Goal: Information Seeking & Learning: Find specific page/section

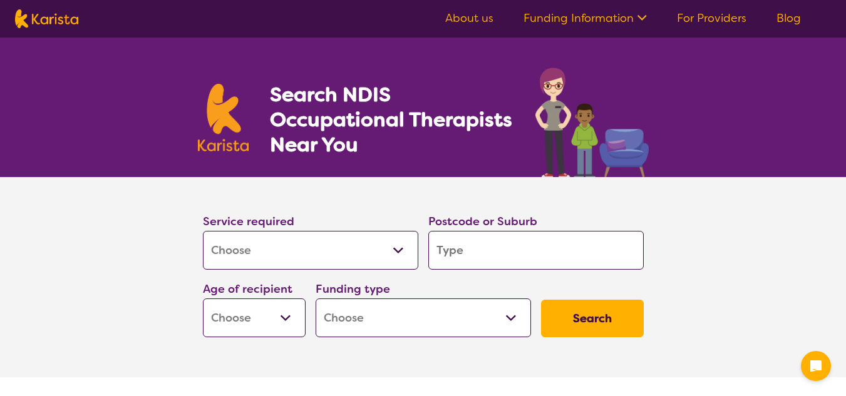
select select "[MEDICAL_DATA]"
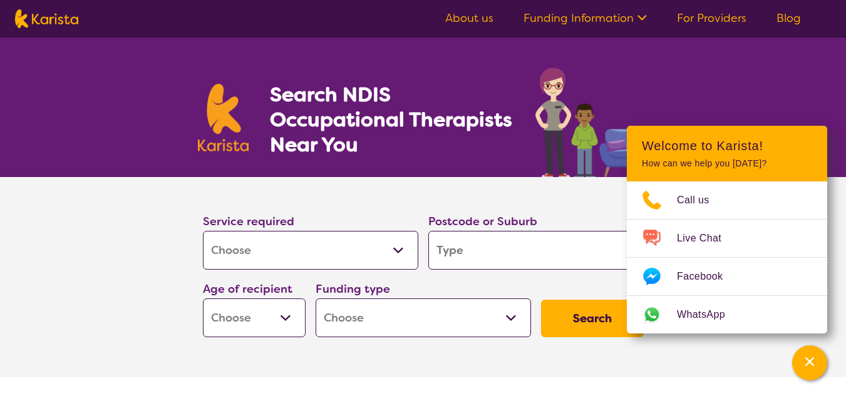
type input "7"
type input "70"
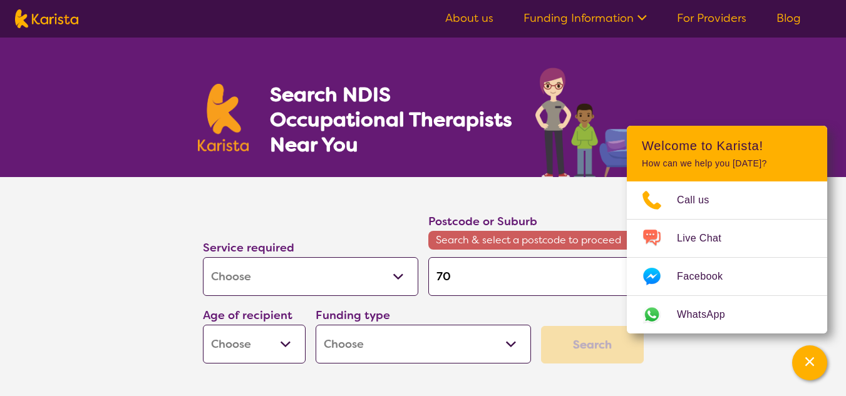
type input "700"
type input "7005"
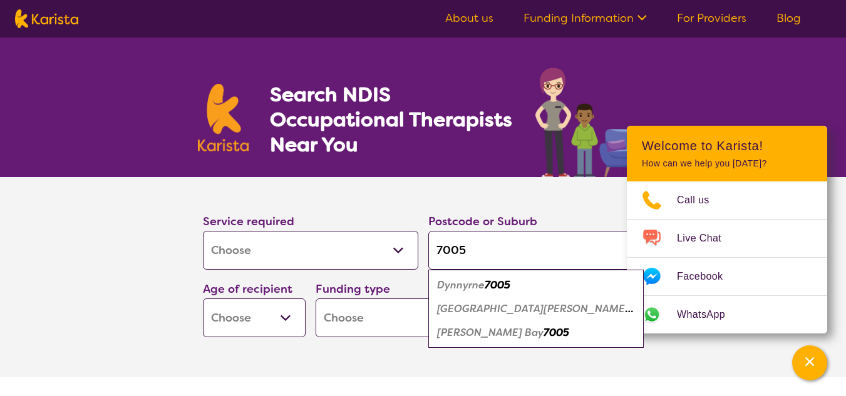
click at [479, 335] on em "[PERSON_NAME] Bay" at bounding box center [490, 332] width 106 height 13
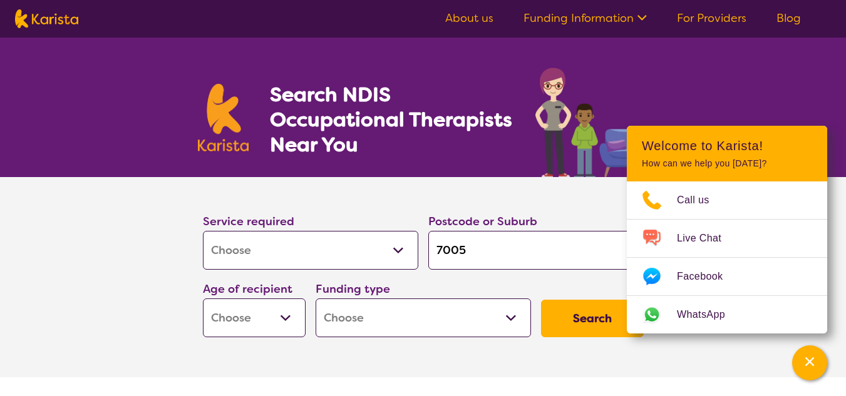
click at [518, 248] on input "7005" at bounding box center [535, 250] width 215 height 39
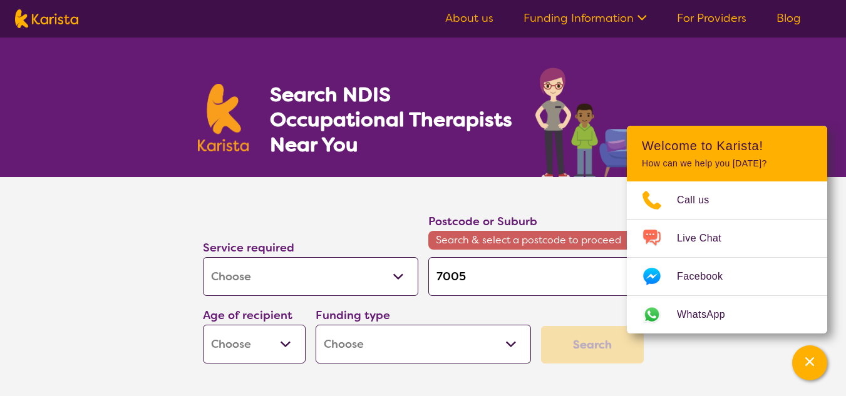
type input "700"
type input "7000"
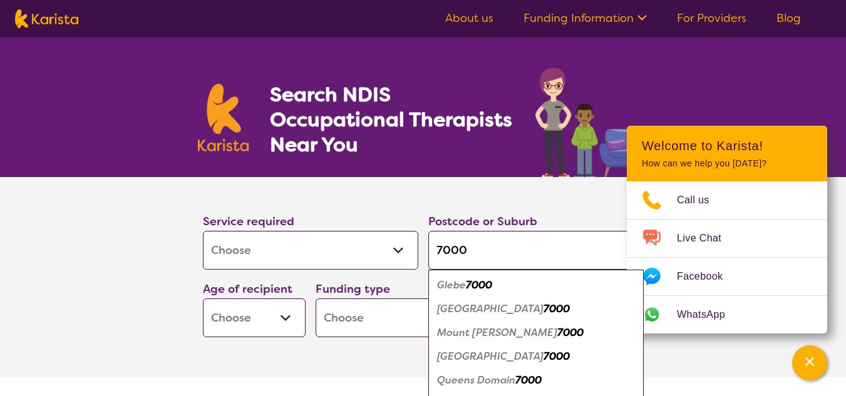
type input "7000"
click at [543, 304] on em "7000" at bounding box center [556, 308] width 26 height 13
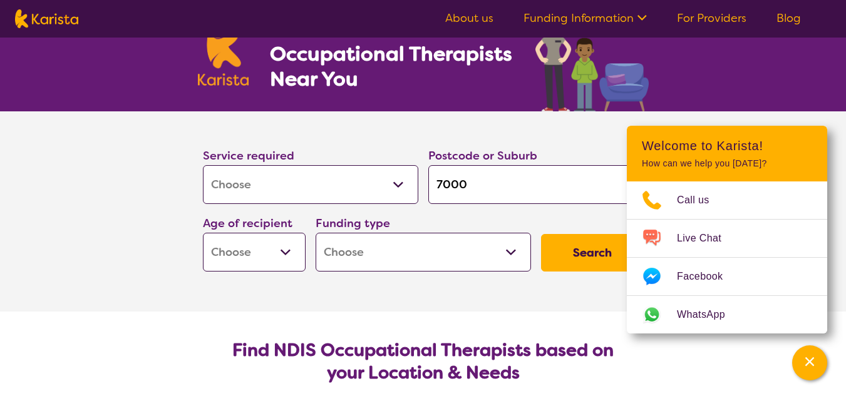
scroll to position [66, 0]
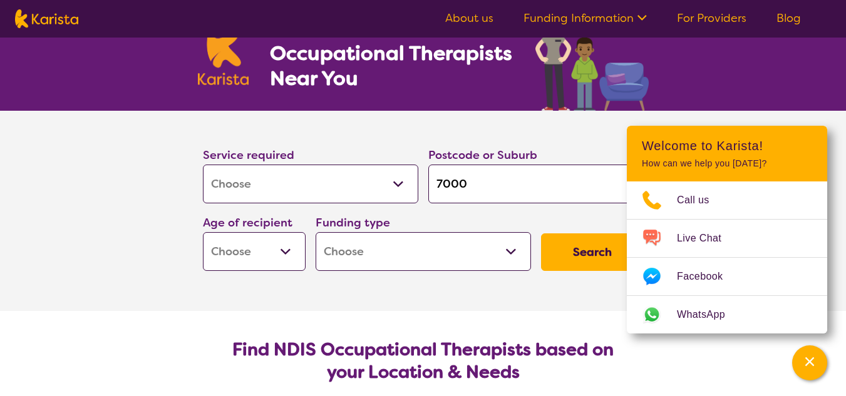
click at [419, 307] on section "Service required Allied Health Assistant Assessment ([MEDICAL_DATA] or [MEDICAL…" at bounding box center [423, 211] width 501 height 200
click at [591, 265] on button "Search" at bounding box center [592, 252] width 103 height 38
click at [258, 245] on select "Early Childhood - 0 to 9 Child - 10 to 11 Adolescent - 12 to 17 Adult - 18 to 6…" at bounding box center [254, 251] width 103 height 39
select select "AS"
click at [203, 232] on select "Early Childhood - 0 to 9 Child - 10 to 11 Adolescent - 12 to 17 Adult - 18 to 6…" at bounding box center [254, 251] width 103 height 39
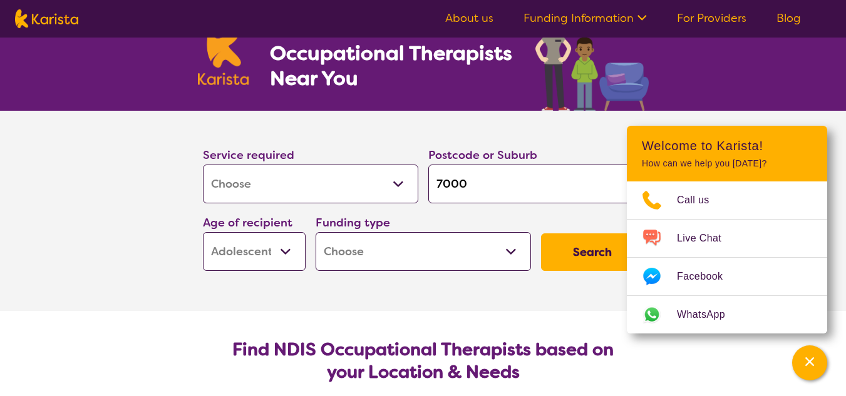
select select "AS"
click at [452, 236] on select "Home Care Package (HCP) National Disability Insurance Scheme (NDIS) I don't know" at bounding box center [422, 251] width 215 height 39
select select "NDIS"
click at [315, 232] on select "Home Care Package (HCP) National Disability Insurance Scheme (NDIS) I don't know" at bounding box center [422, 251] width 215 height 39
select select "NDIS"
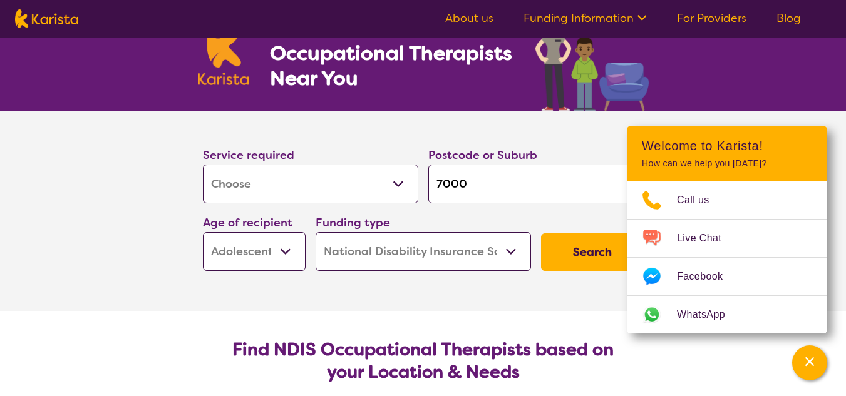
click at [611, 245] on button "Search" at bounding box center [592, 252] width 103 height 38
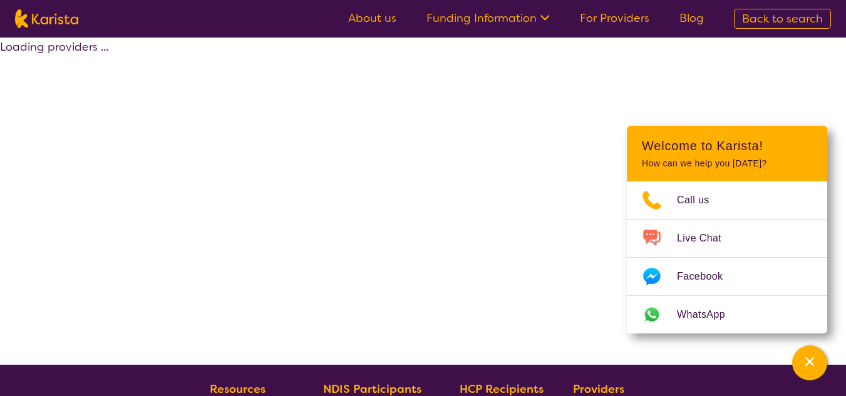
select select "by_score"
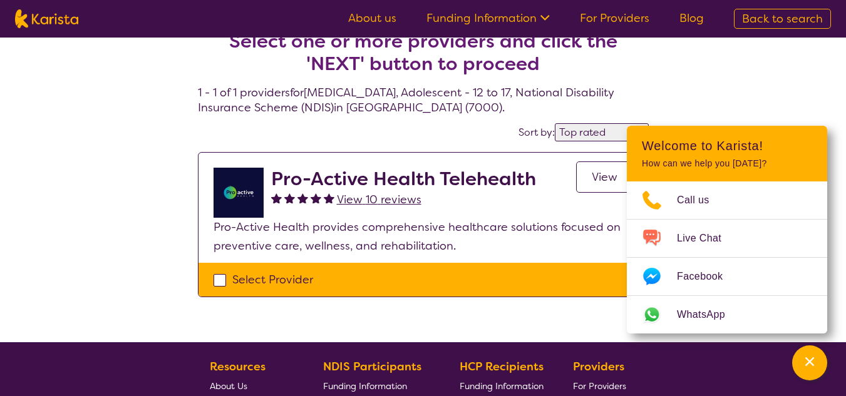
scroll to position [22, 0]
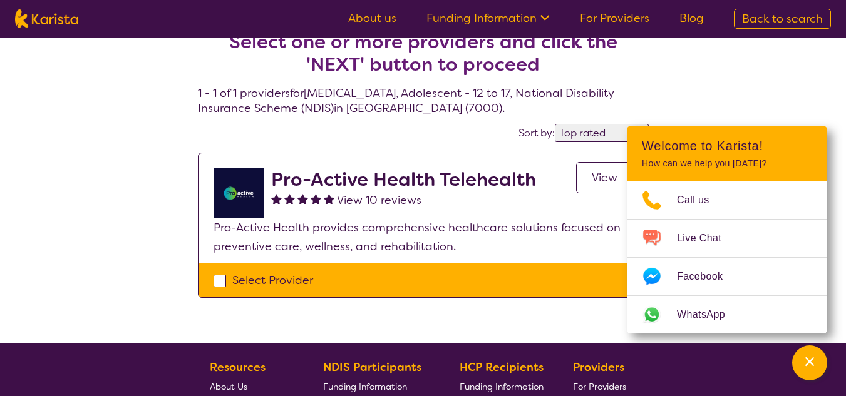
select select "[MEDICAL_DATA]"
select select "AS"
select select "NDIS"
select select "[MEDICAL_DATA]"
select select "AS"
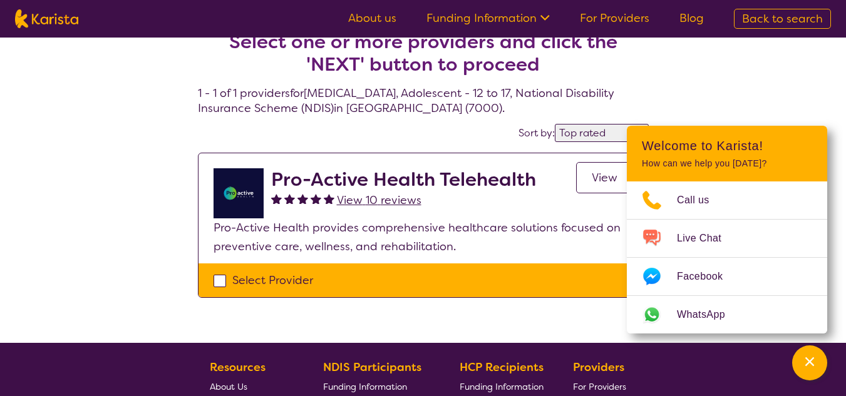
select select "NDIS"
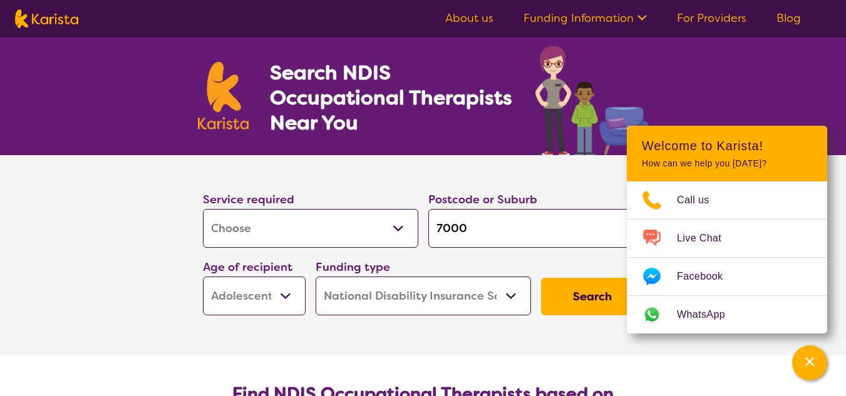
scroll to position [66, 0]
